Goal: Information Seeking & Learning: Learn about a topic

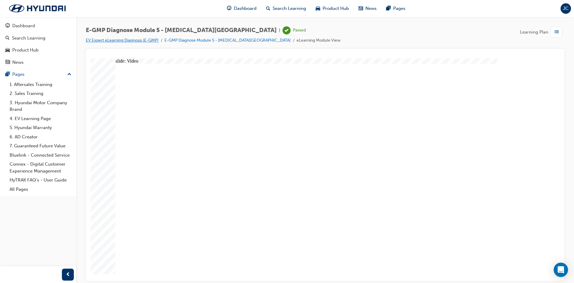
click at [98, 41] on link "EV Expert eLearning Diagnosis (E-GMP)" at bounding box center [122, 40] width 73 height 5
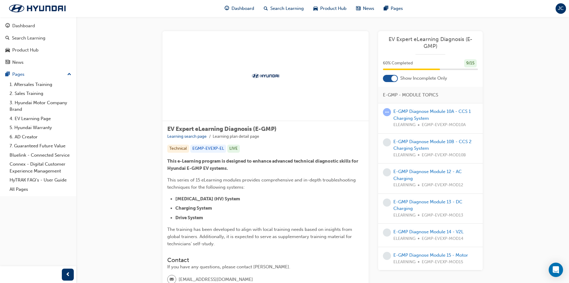
click at [396, 82] on div "EV Expert eLearning Diagnosis (E-GMP) 60 % Completed 9 / 15 Show Incomplete Onl…" at bounding box center [430, 150] width 105 height 239
click at [394, 80] on div at bounding box center [395, 78] width 6 height 6
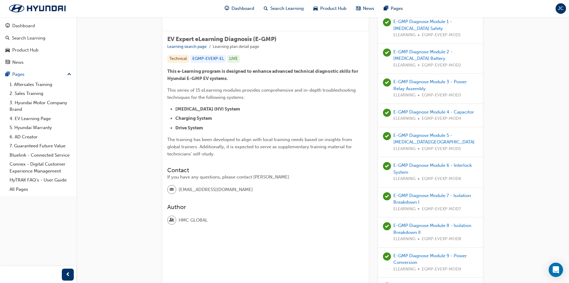
scroll to position [120, 0]
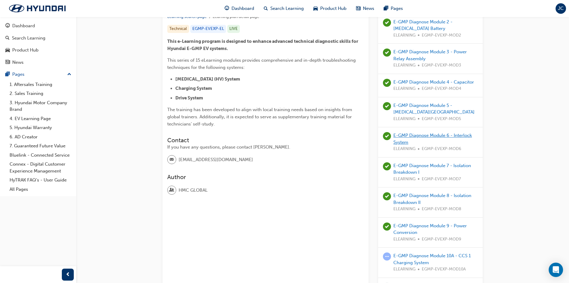
click at [414, 133] on link "E-GMP Diagnose Module 6 - Interlock System" at bounding box center [433, 138] width 79 height 12
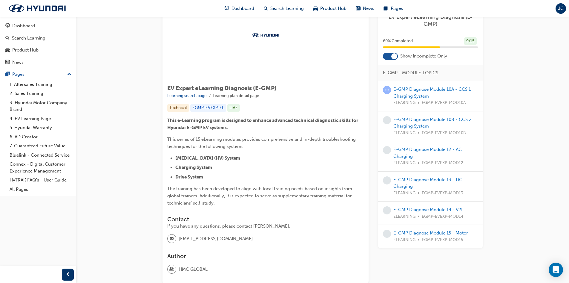
scroll to position [85, 0]
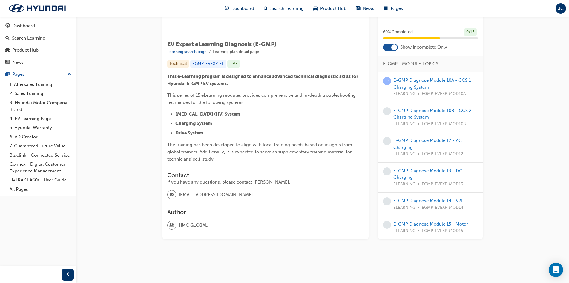
click at [393, 51] on div "EV Expert eLearning Diagnosis (E-GMP) 60 % Completed 9 / 15 Show Incomplete Onl…" at bounding box center [430, 119] width 105 height 239
click at [392, 50] on div at bounding box center [390, 46] width 15 height 7
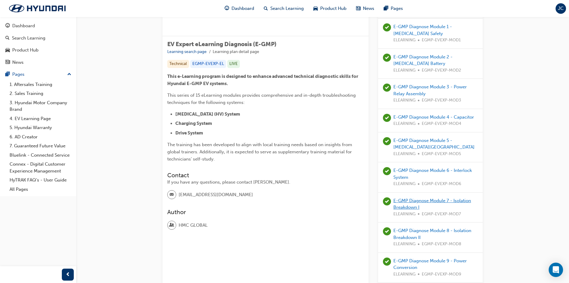
click at [443, 200] on link "E-GMP Diagnose Module 7 - Isolation Breakdown I" at bounding box center [433, 204] width 78 height 12
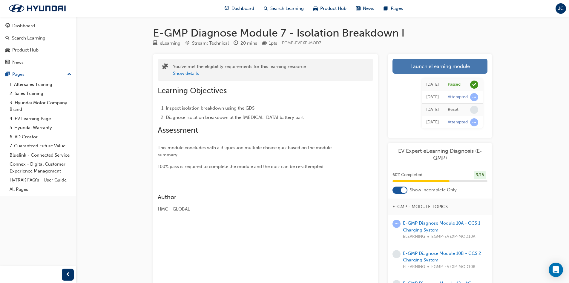
click at [413, 62] on link "Launch eLearning module" at bounding box center [440, 66] width 95 height 15
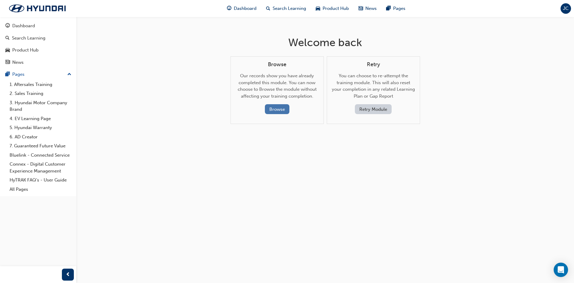
click at [280, 112] on button "Browse" at bounding box center [277, 109] width 25 height 10
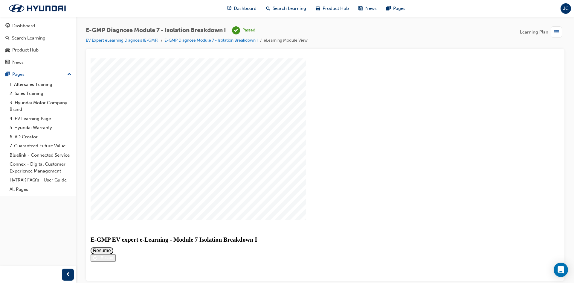
click at [116, 261] on button "Restart" at bounding box center [103, 257] width 25 height 7
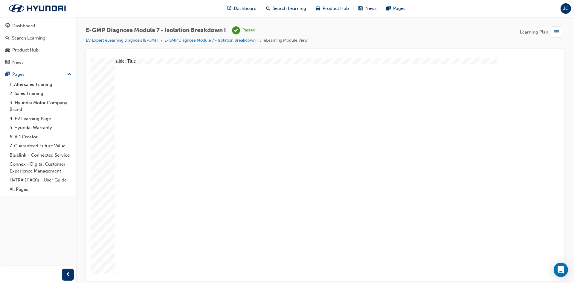
drag, startPoint x: 145, startPoint y: 136, endPoint x: 143, endPoint y: 133, distance: 4.2
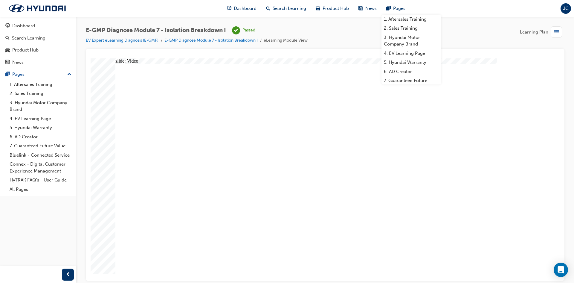
click at [151, 40] on link "EV Expert eLearning Diagnosis (E-GMP)" at bounding box center [122, 40] width 73 height 5
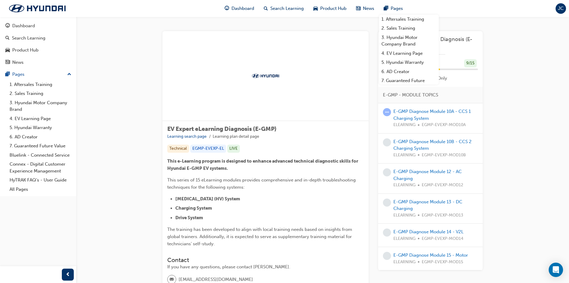
click at [517, 80] on div "EV Expert eLearning Diagnosis (E-GMP) Learning search page Learning plan detail…" at bounding box center [322, 184] width 493 height 335
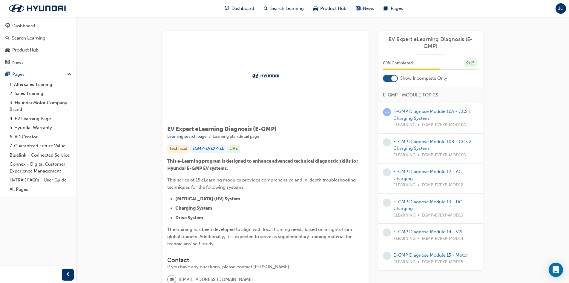
click at [377, 85] on div "EV Expert eLearning Diagnosis (E-GMP) Learning search page Learning plan detail…" at bounding box center [323, 177] width 320 height 292
click at [386, 83] on div "EV Expert eLearning Diagnosis (E-GMP) 60 % Completed 9 / 15 Show Incomplete Onl…" at bounding box center [430, 150] width 105 height 239
click at [388, 78] on div at bounding box center [390, 78] width 15 height 7
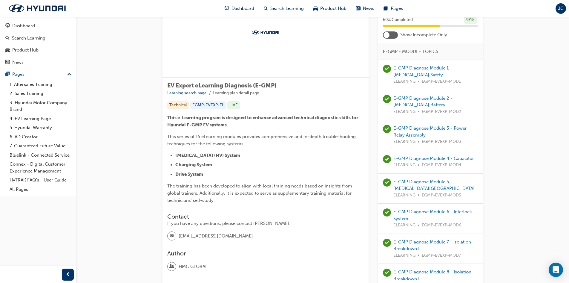
scroll to position [90, 0]
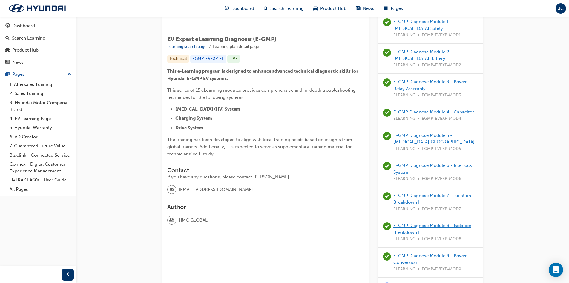
click at [420, 227] on link "E-GMP Diagnose Module 8 - Isolation Breakdown II" at bounding box center [433, 228] width 78 height 12
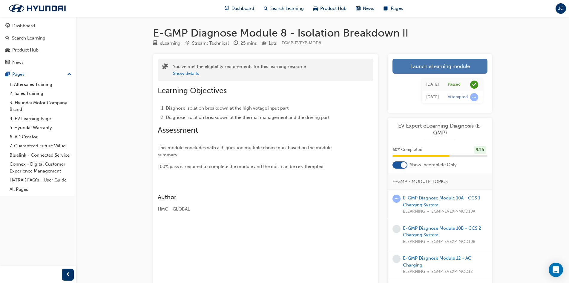
click at [416, 70] on link "Launch eLearning module" at bounding box center [440, 66] width 95 height 15
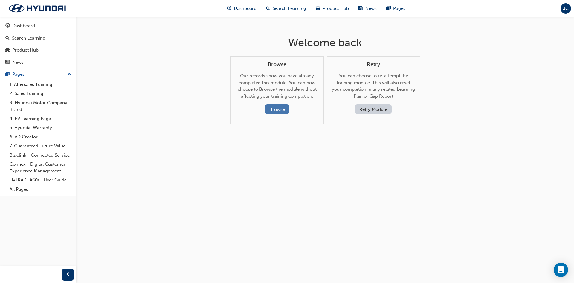
click at [271, 107] on button "Browse" at bounding box center [277, 109] width 25 height 10
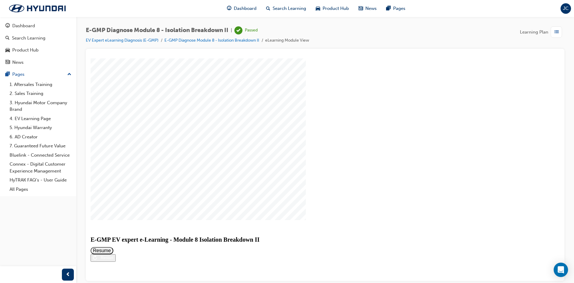
click at [113, 246] on button "Resume" at bounding box center [102, 249] width 23 height 7
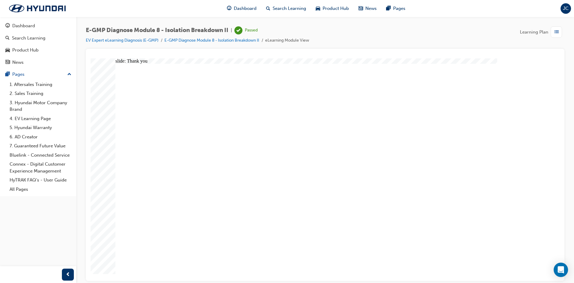
click at [121, 40] on link "EV Expert eLearning Diagnosis (E-GMP)" at bounding box center [122, 40] width 73 height 5
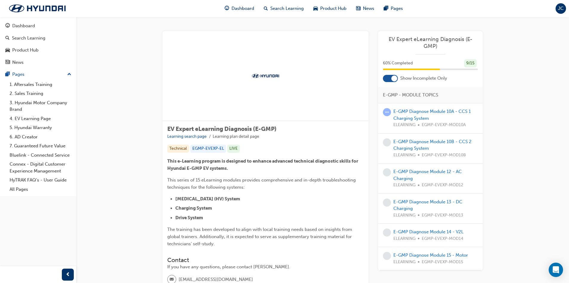
click at [394, 85] on div "EV Expert eLearning Diagnosis (E-GMP) 60 % Completed 9 / 15 Show Incomplete Onl…" at bounding box center [430, 150] width 105 height 239
click at [395, 83] on div "EV Expert eLearning Diagnosis (E-GMP) 60 % Completed 9 / 15 Show Incomplete Onl…" at bounding box center [430, 150] width 105 height 239
click at [393, 76] on div at bounding box center [395, 78] width 6 height 6
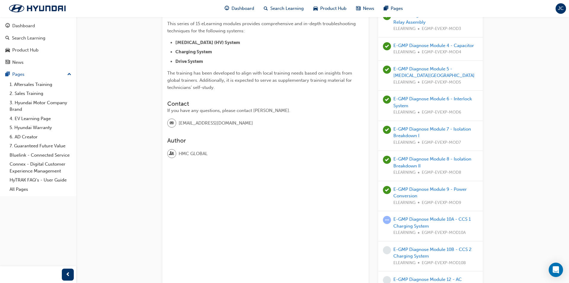
scroll to position [179, 0]
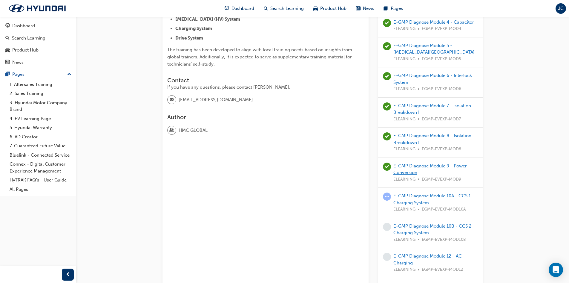
click at [406, 165] on link "E-GMP Diagnose Module 9 - Power Conversion" at bounding box center [431, 169] width 74 height 12
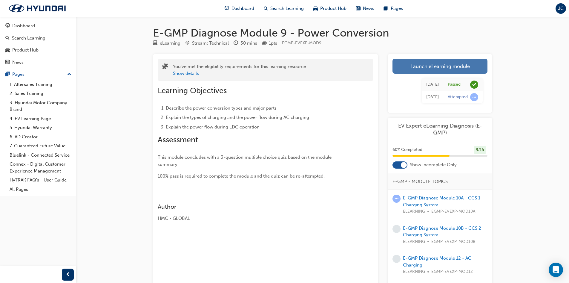
click at [427, 65] on link "Launch eLearning module" at bounding box center [440, 66] width 95 height 15
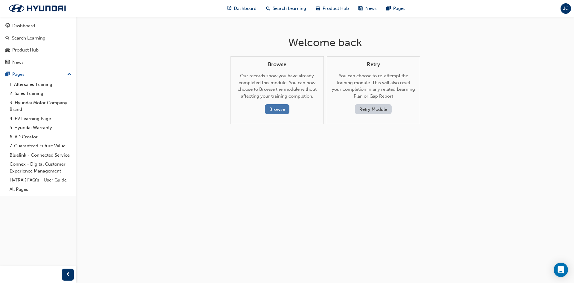
click at [269, 113] on button "Browse" at bounding box center [277, 109] width 25 height 10
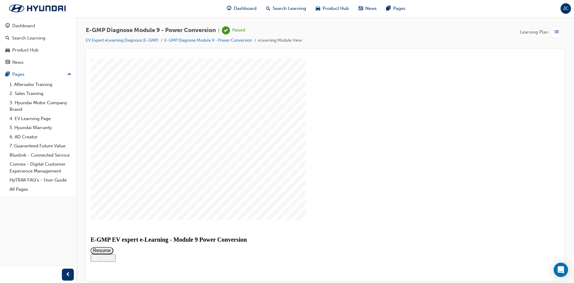
click at [113, 246] on button "Resume" at bounding box center [102, 249] width 23 height 7
